Goal: Information Seeking & Learning: Learn about a topic

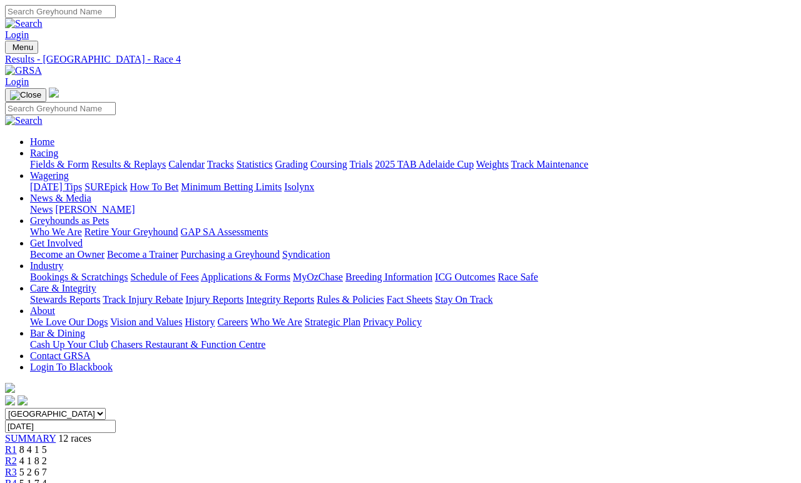
scroll to position [271, 0]
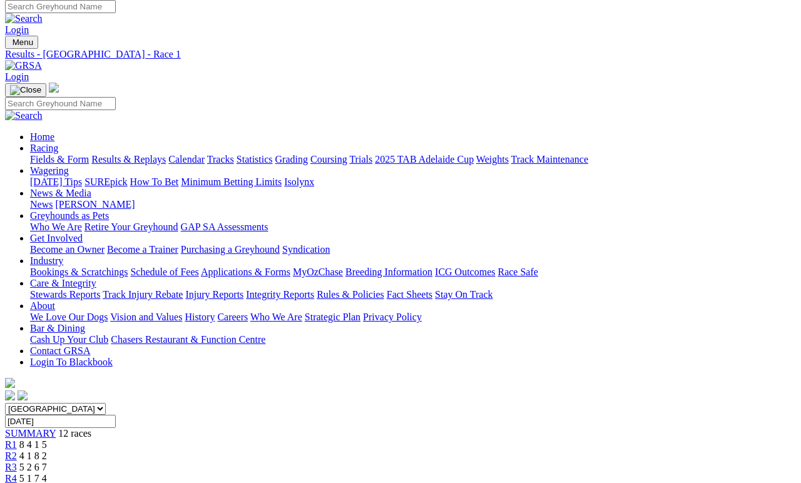
scroll to position [5, 0]
click at [53, 154] on link "Fields & Form" at bounding box center [59, 159] width 59 height 11
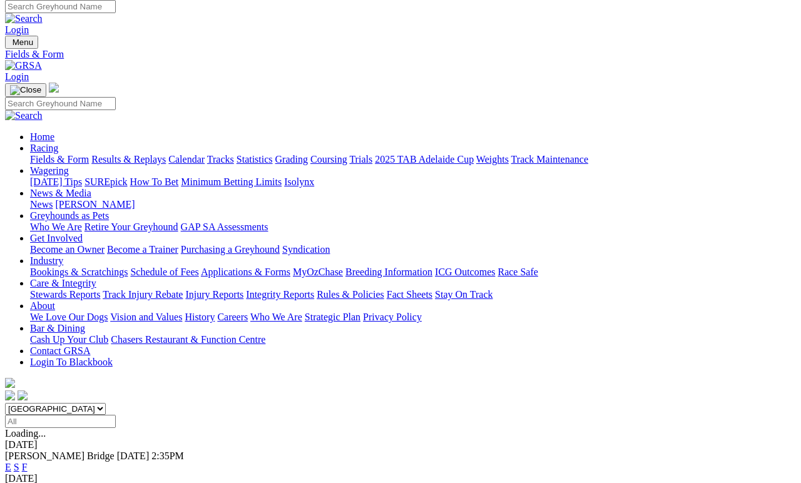
scroll to position [5, 0]
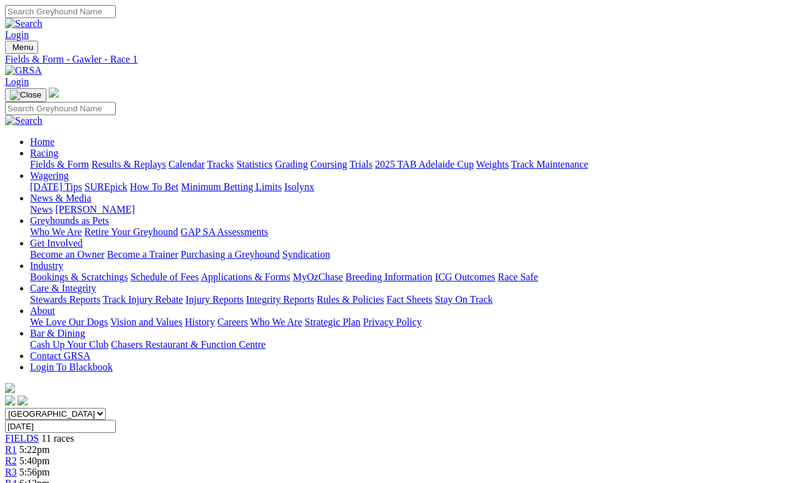
click at [17, 450] on span "R2" at bounding box center [11, 460] width 12 height 11
click at [17, 450] on link "R3" at bounding box center [11, 472] width 12 height 11
click at [17, 478] on span "R4" at bounding box center [11, 483] width 12 height 11
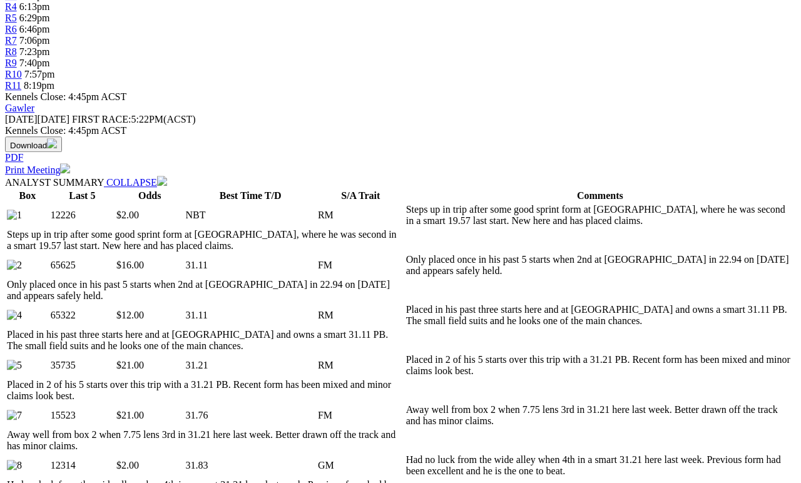
scroll to position [477, 0]
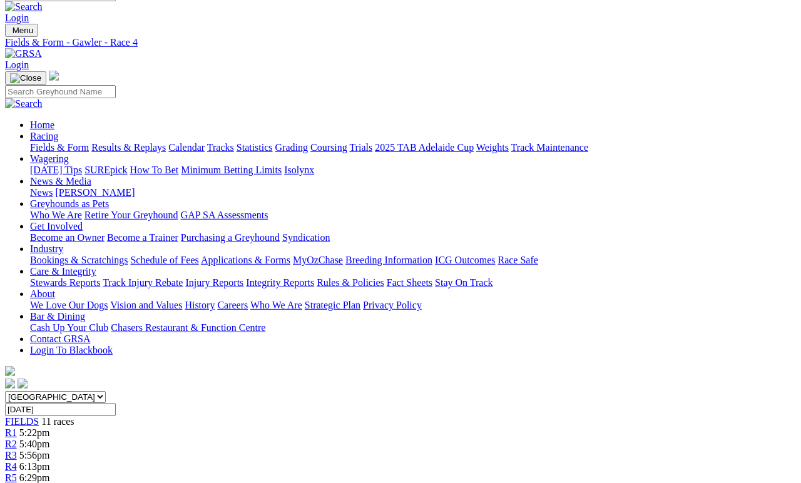
scroll to position [0, 0]
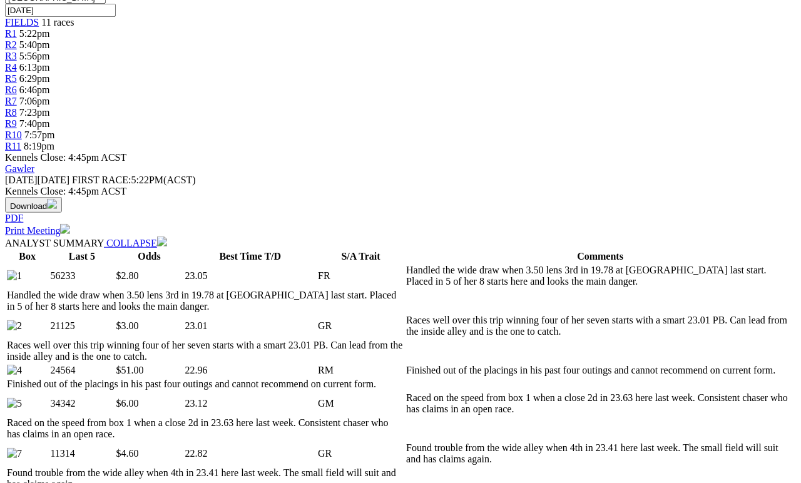
scroll to position [418, 0]
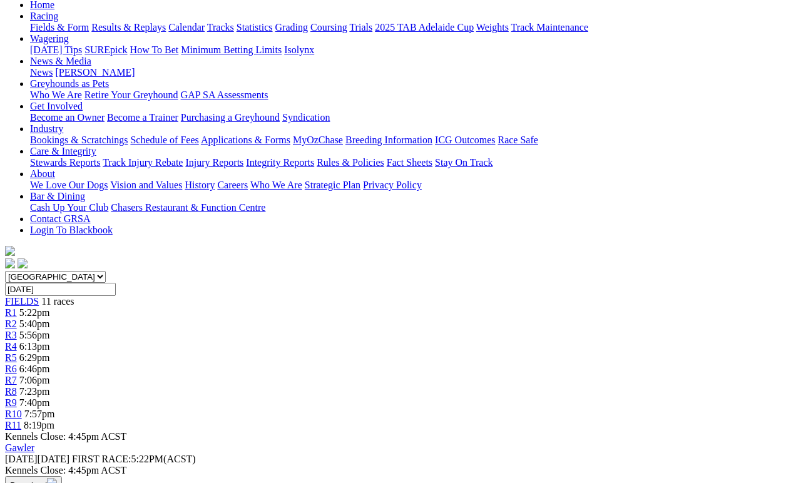
scroll to position [136, 0]
